Goal: Navigation & Orientation: Go to known website

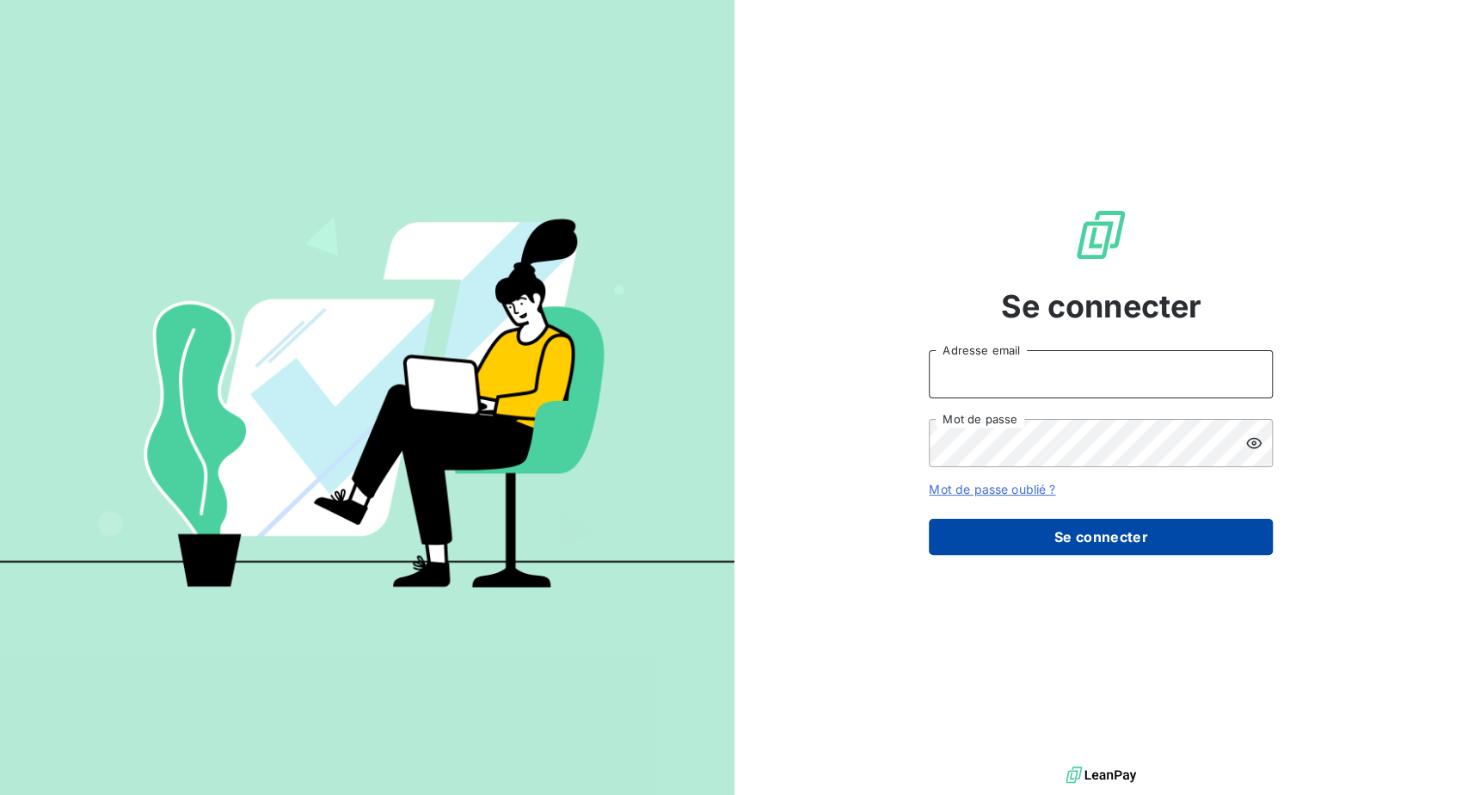
type input "[PERSON_NAME][EMAIL_ADDRESS][PERSON_NAME][DOMAIN_NAME]"
click at [1080, 555] on button "Se connecter" at bounding box center [1101, 537] width 344 height 36
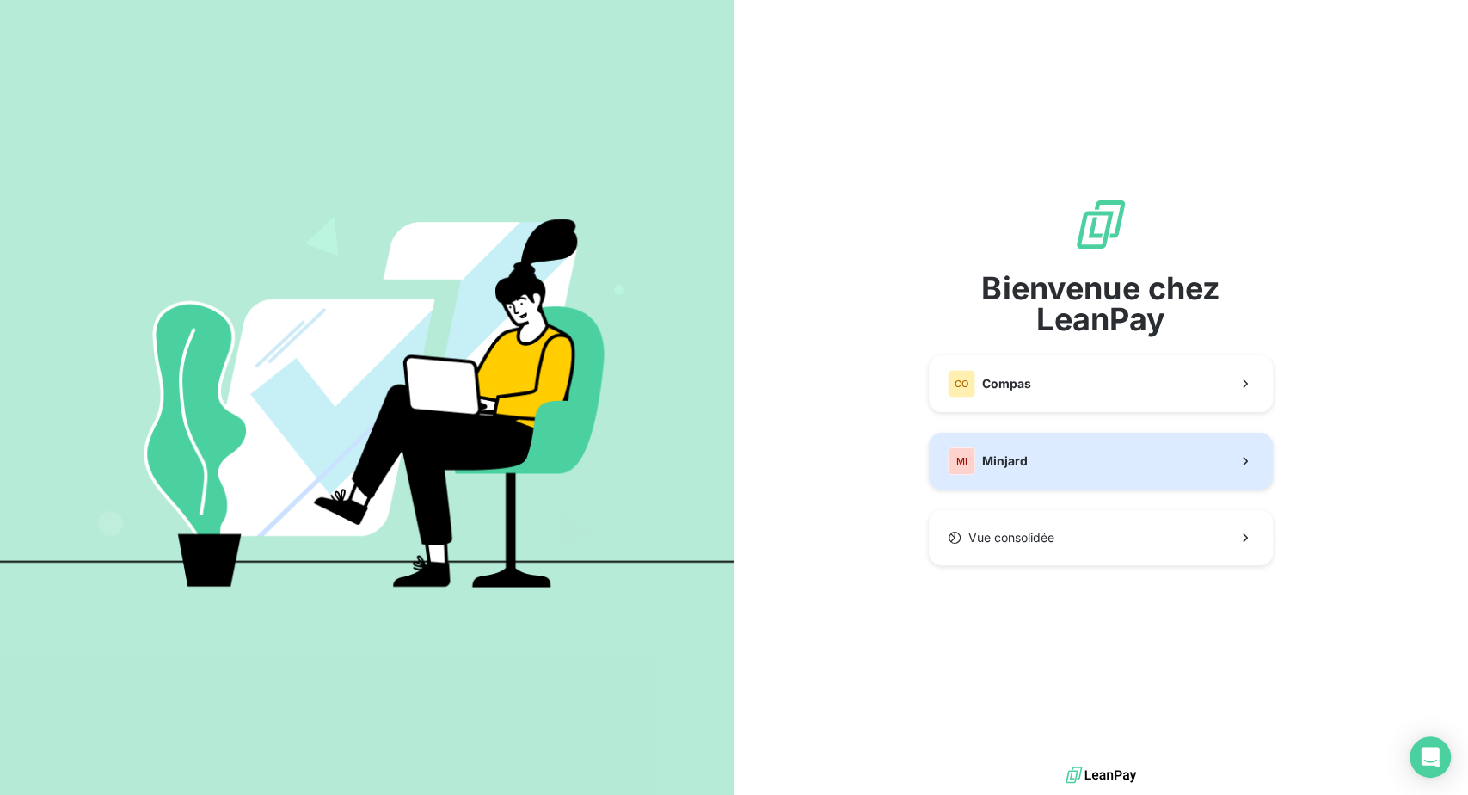
click at [991, 475] on div "MI Minjard" at bounding box center [988, 461] width 80 height 28
